Goal: Information Seeking & Learning: Learn about a topic

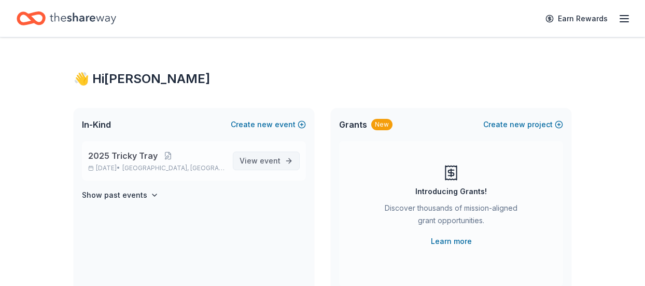
click at [246, 168] on link "View event" at bounding box center [266, 160] width 67 height 19
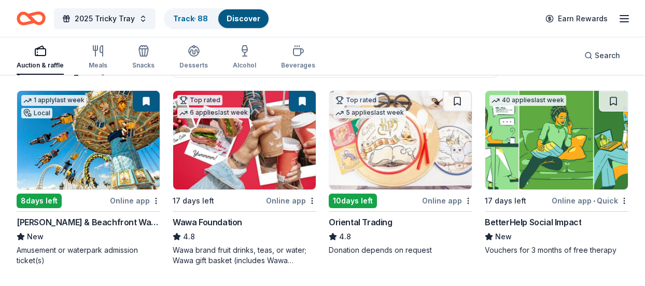
scroll to position [104, 0]
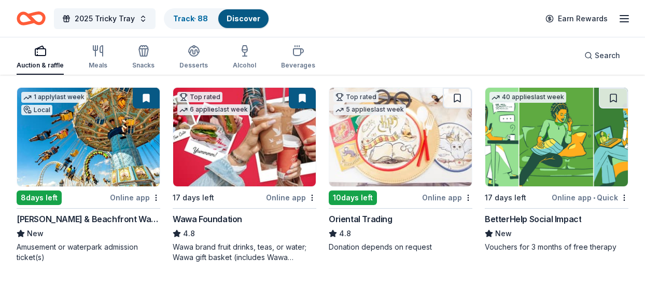
click at [47, 60] on div "Auction & raffle" at bounding box center [40, 57] width 47 height 25
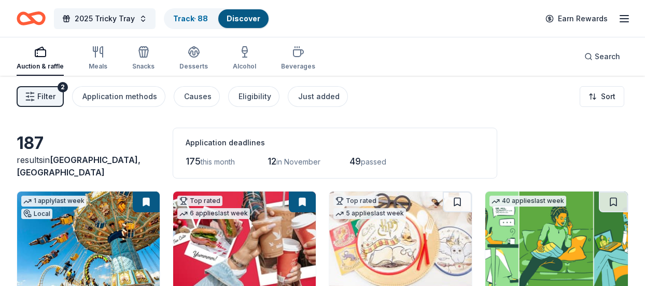
click at [46, 102] on span "Filter" at bounding box center [46, 96] width 18 height 12
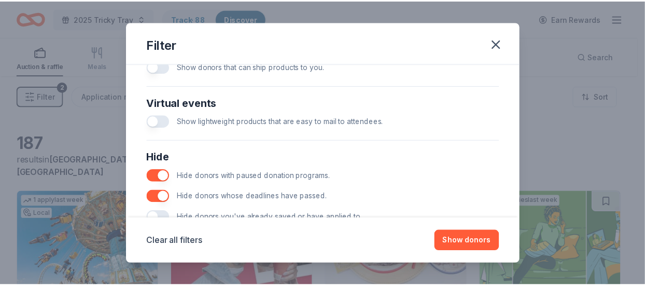
scroll to position [527, 0]
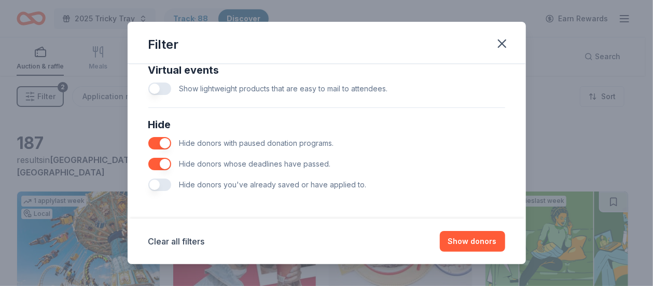
click at [146, 185] on div "Hide Hide donors with paused donation programs. Hide donors whose deadlines hav…" at bounding box center [326, 155] width 365 height 87
click at [155, 185] on button "button" at bounding box center [159, 184] width 23 height 12
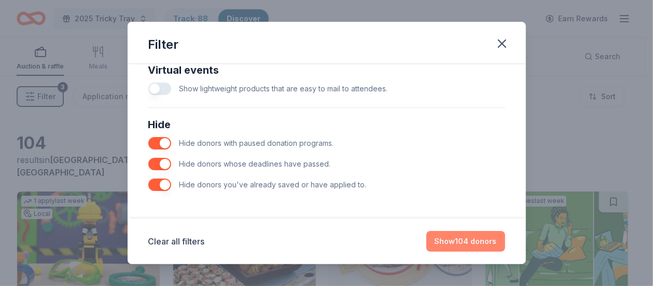
click at [480, 239] on button "Show 104 donors" at bounding box center [465, 241] width 79 height 21
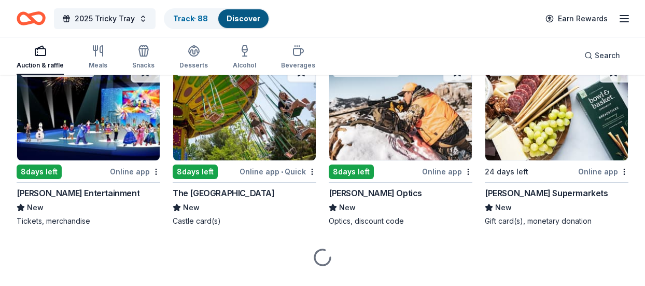
scroll to position [2888, 0]
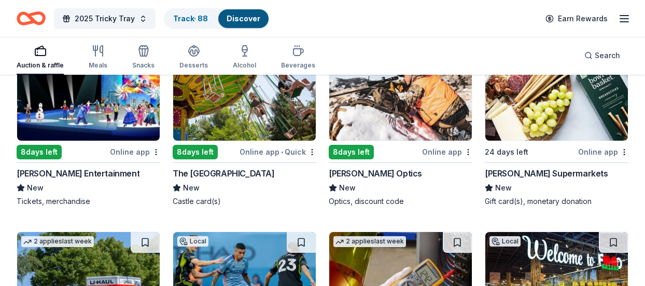
click at [572, 124] on img at bounding box center [556, 91] width 143 height 98
